Goal: Task Accomplishment & Management: Manage account settings

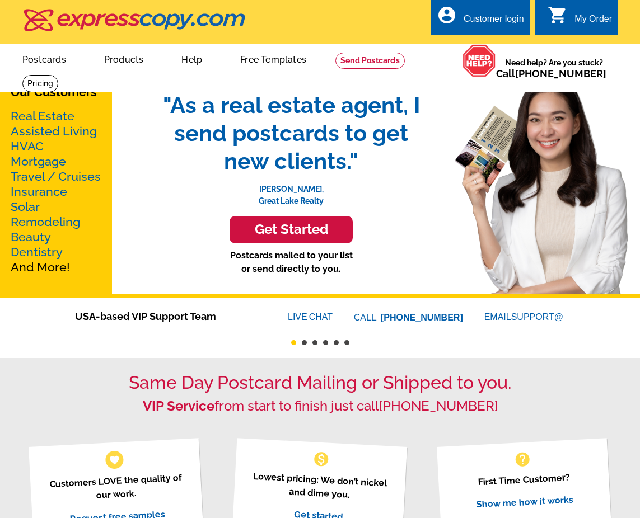
click at [483, 19] on div "Customer login" at bounding box center [493, 22] width 60 height 16
click at [481, 20] on div "Customer login" at bounding box center [493, 22] width 60 height 16
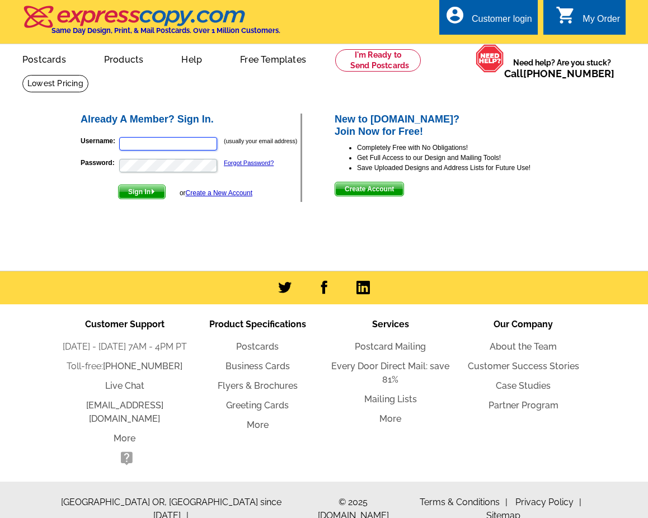
click at [167, 146] on input "Username:" at bounding box center [168, 143] width 98 height 13
type input "[EMAIL_ADDRESS][DOMAIN_NAME]"
click at [118, 185] on button "Sign In" at bounding box center [142, 192] width 48 height 15
